Goal: Task Accomplishment & Management: Manage account settings

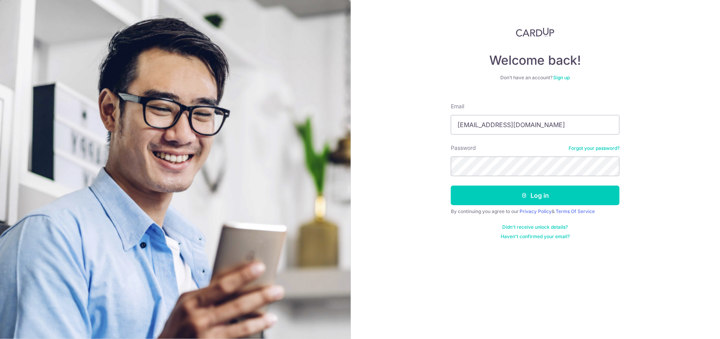
type input "[EMAIL_ADDRESS][DOMAIN_NAME]"
click at [451, 186] on button "Log in" at bounding box center [535, 196] width 169 height 20
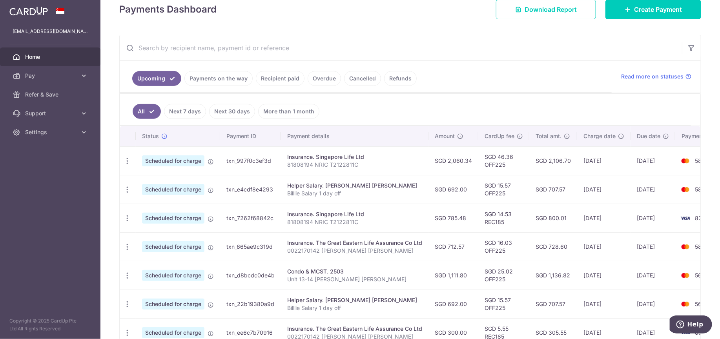
scroll to position [118, 0]
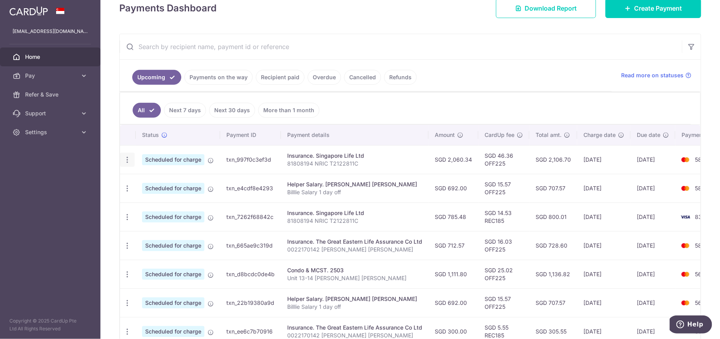
click at [128, 157] on icon "button" at bounding box center [127, 160] width 8 height 8
click at [149, 183] on span "Update payment" at bounding box center [168, 181] width 53 height 9
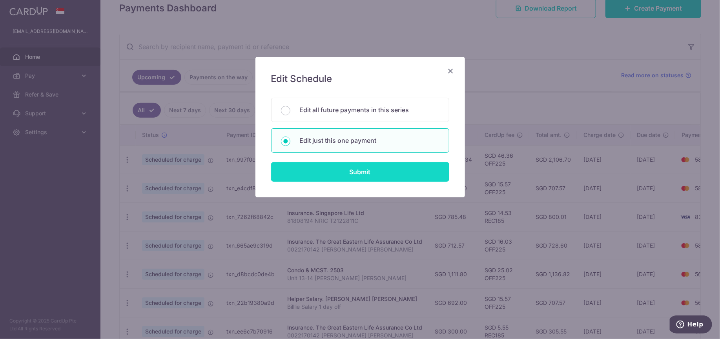
click at [369, 168] on input "Submit" at bounding box center [360, 172] width 178 height 20
radio input "true"
type input "2,060.34"
type input "30/09/2025"
type input "81808194 NRIC T2122811C"
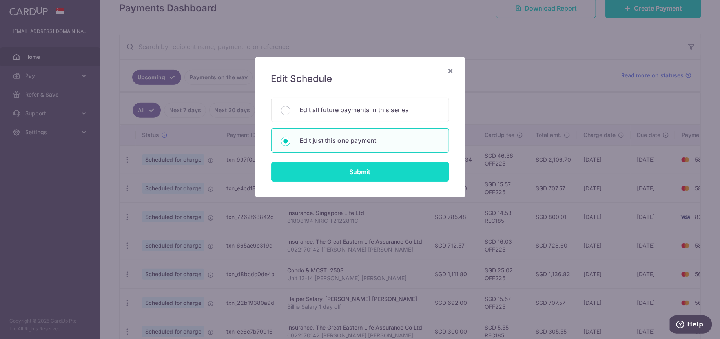
type input "OFF225"
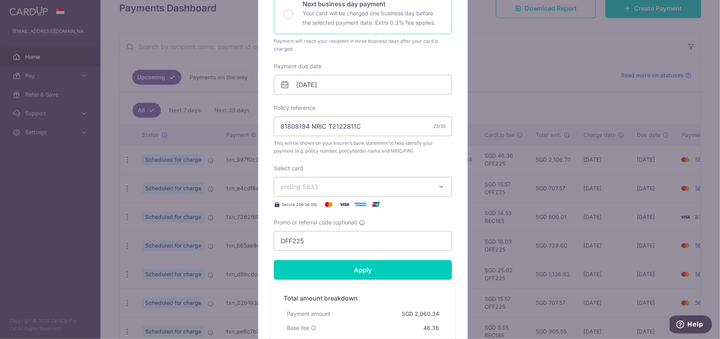
scroll to position [196, 0]
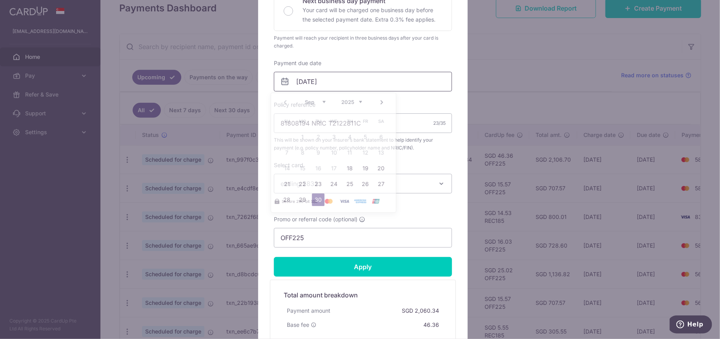
click at [355, 83] on input "30/09/2025" at bounding box center [363, 82] width 178 height 20
click at [352, 168] on link "18" at bounding box center [349, 168] width 13 height 13
type input "18/09/2025"
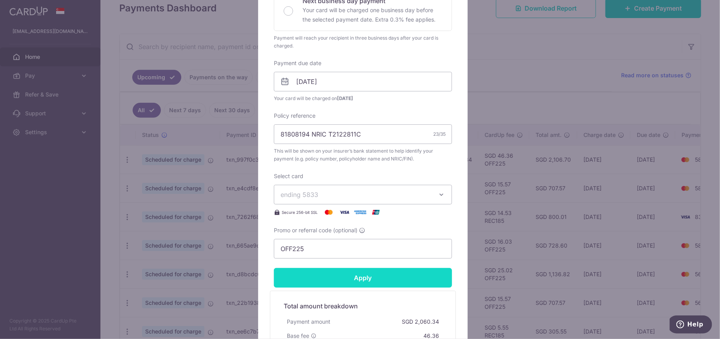
click at [393, 277] on input "Apply" at bounding box center [363, 278] width 178 height 20
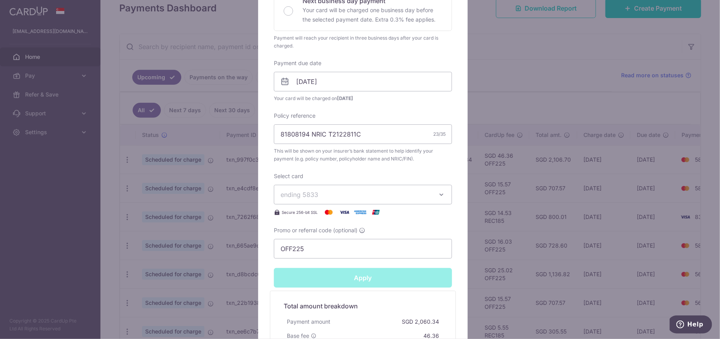
type input "Successfully Applied"
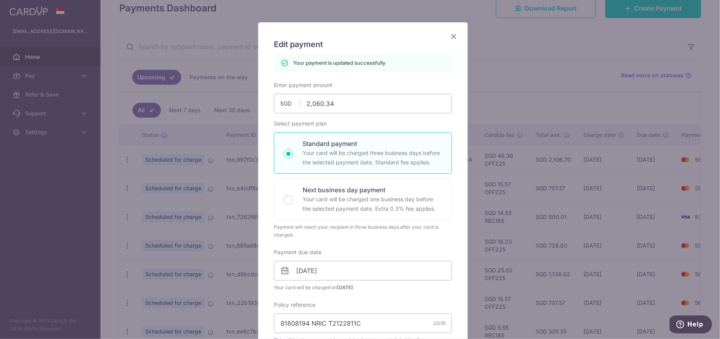
scroll to position [0, 0]
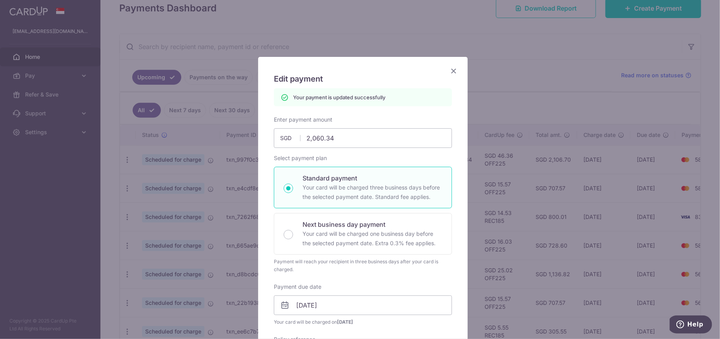
click at [451, 68] on icon "Close" at bounding box center [453, 71] width 9 height 10
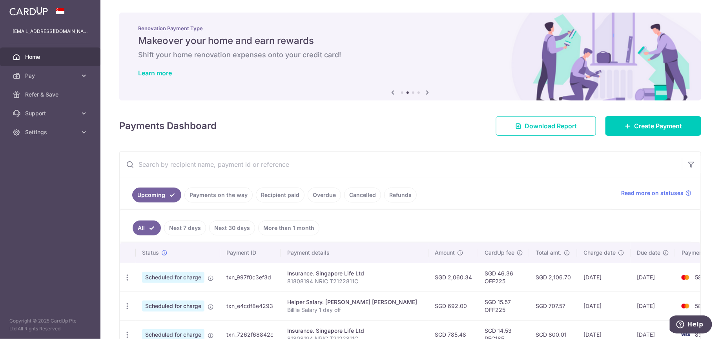
scroll to position [39, 0]
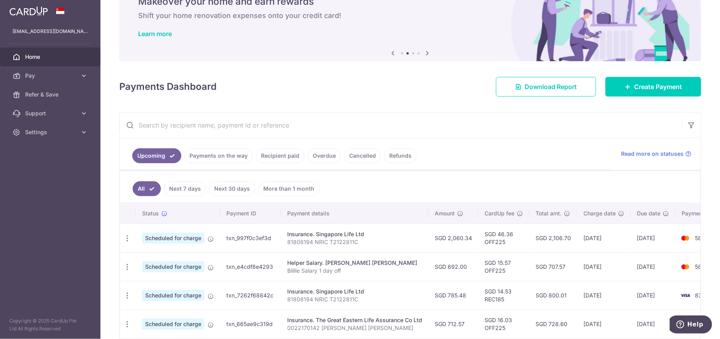
click at [231, 153] on link "Payments on the way" at bounding box center [218, 155] width 68 height 15
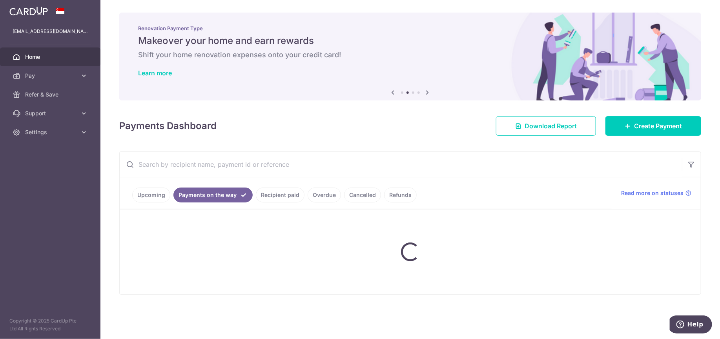
scroll to position [0, 0]
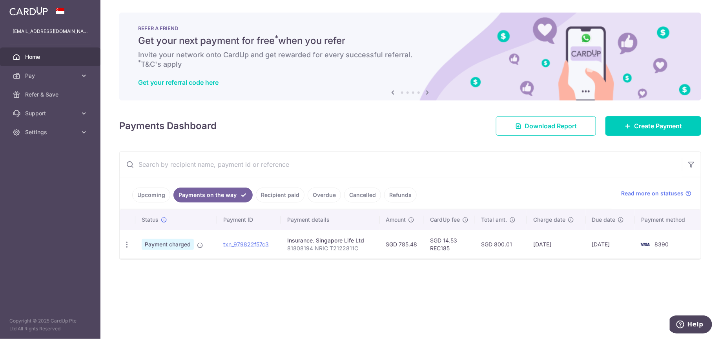
click at [145, 194] on link "Upcoming" at bounding box center [151, 195] width 38 height 15
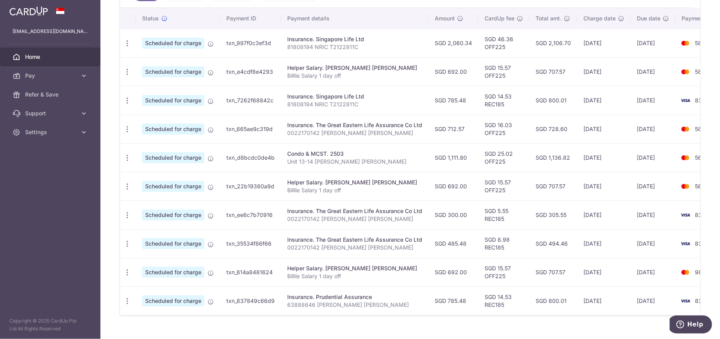
scroll to position [235, 0]
click at [127, 126] on icon "button" at bounding box center [127, 128] width 8 height 8
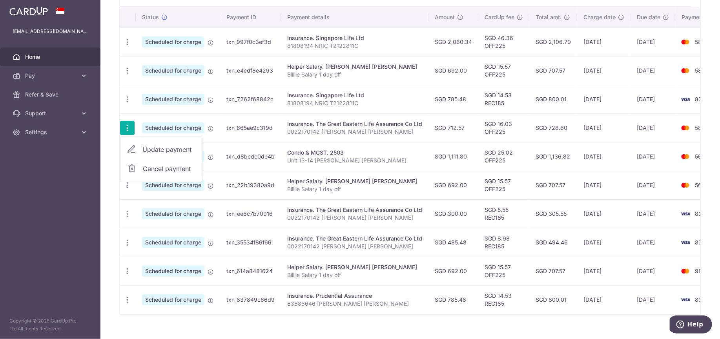
click at [143, 150] on span "Update payment" at bounding box center [168, 149] width 53 height 9
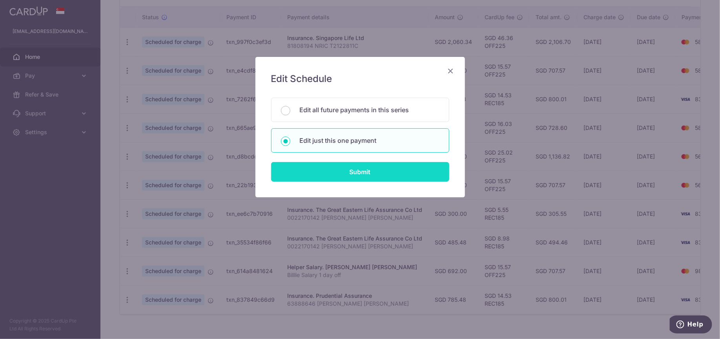
click at [379, 172] on input "Submit" at bounding box center [360, 172] width 178 height 20
radio input "true"
type input "712.57"
type input "07/10/2025"
type input "0022170142 SOH MEI YEN SABRINA"
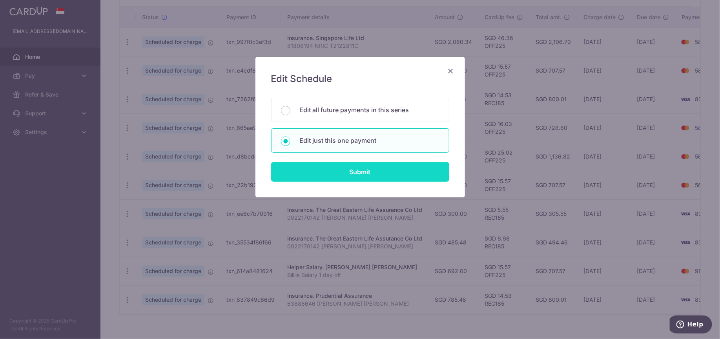
type input "OFF225"
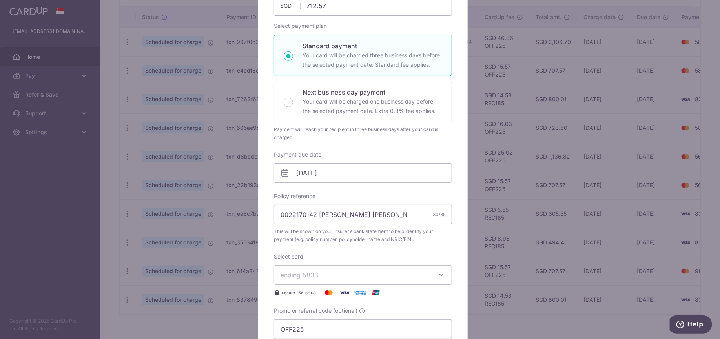
scroll to position [118, 0]
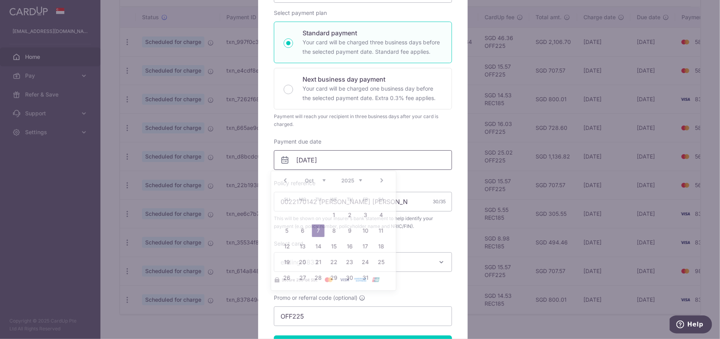
click at [344, 166] on input "07/10/2025" at bounding box center [363, 160] width 178 height 20
click at [334, 214] on link "1" at bounding box center [334, 215] width 13 height 13
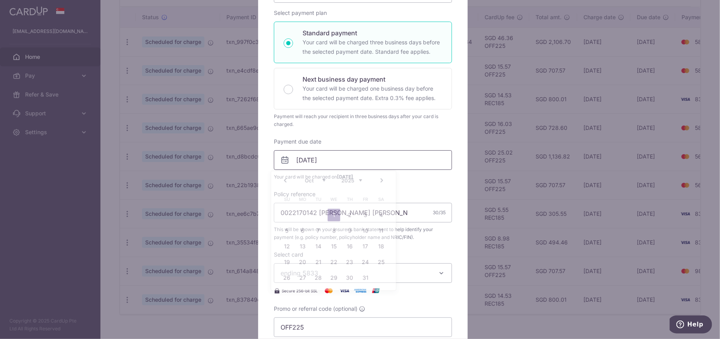
click at [395, 159] on input "01/10/2025" at bounding box center [363, 160] width 178 height 20
click at [287, 179] on link "Prev" at bounding box center [285, 180] width 9 height 9
click at [365, 246] on link "19" at bounding box center [365, 246] width 13 height 13
click at [357, 166] on input "19/09/2025" at bounding box center [363, 160] width 178 height 20
click at [347, 246] on link "18" at bounding box center [349, 246] width 13 height 13
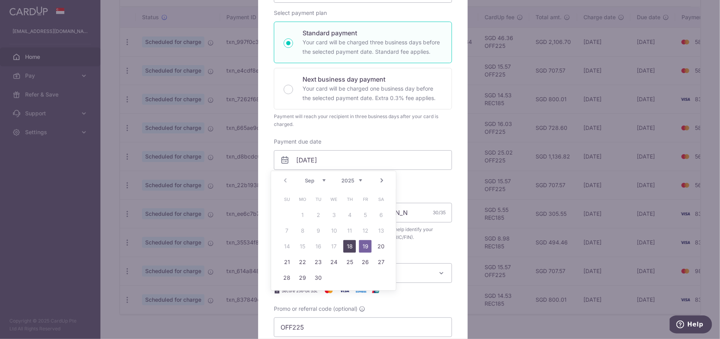
type input "18/09/2025"
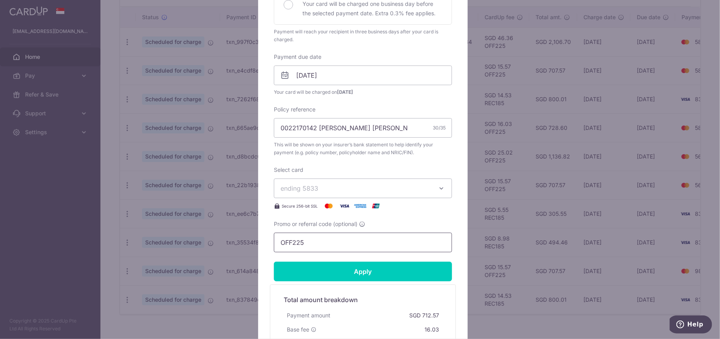
scroll to position [274, 0]
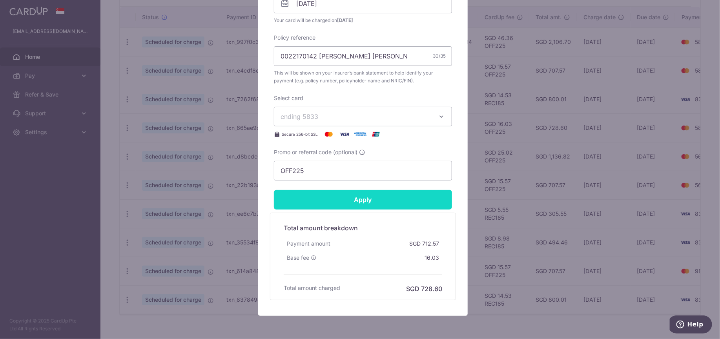
click at [381, 197] on input "Apply" at bounding box center [363, 200] width 178 height 20
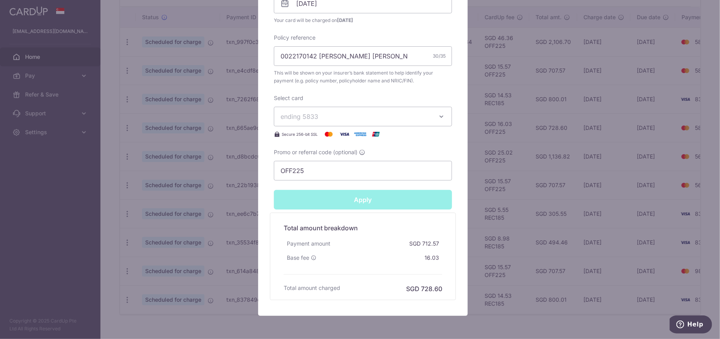
type input "Successfully Applied"
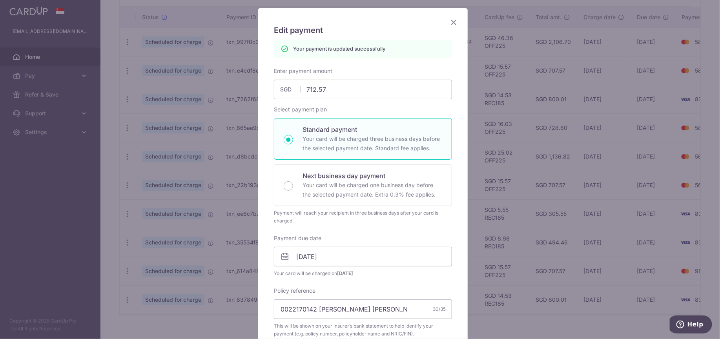
scroll to position [0, 0]
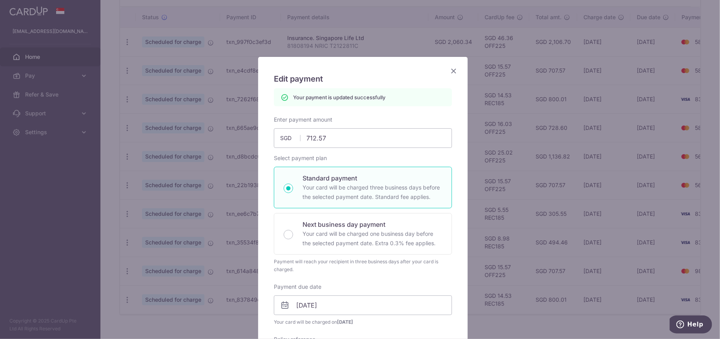
click at [450, 70] on icon "Close" at bounding box center [453, 71] width 9 height 10
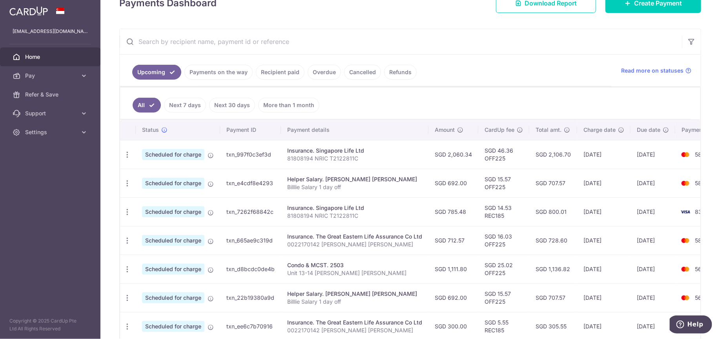
scroll to position [39, 0]
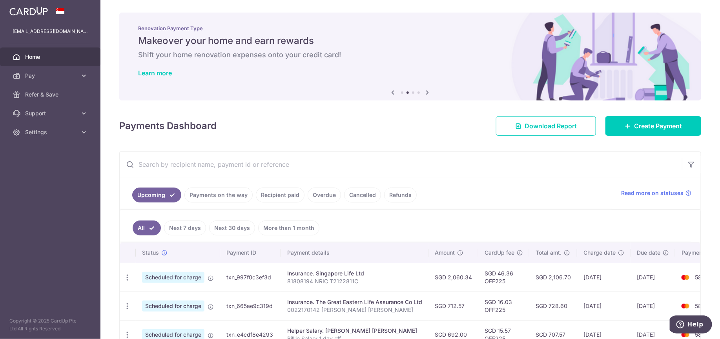
click at [26, 56] on span "Home" at bounding box center [51, 57] width 52 height 8
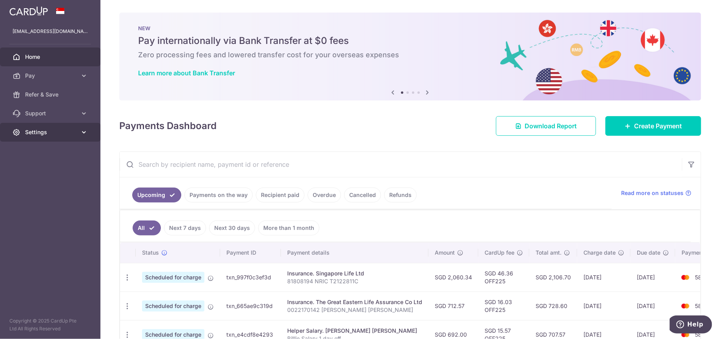
click at [47, 136] on span "Settings" at bounding box center [51, 132] width 52 height 8
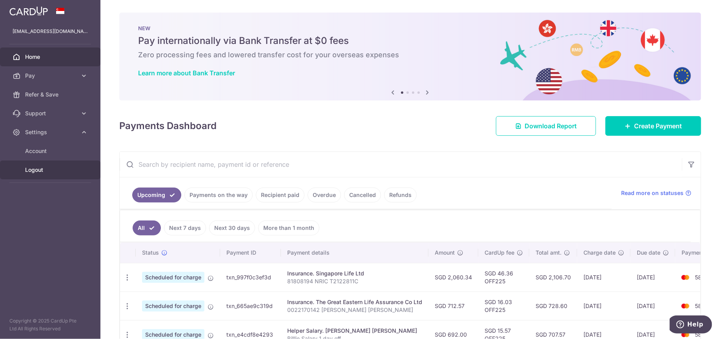
click at [31, 170] on span "Logout" at bounding box center [51, 170] width 52 height 8
